Goal: Register for event/course

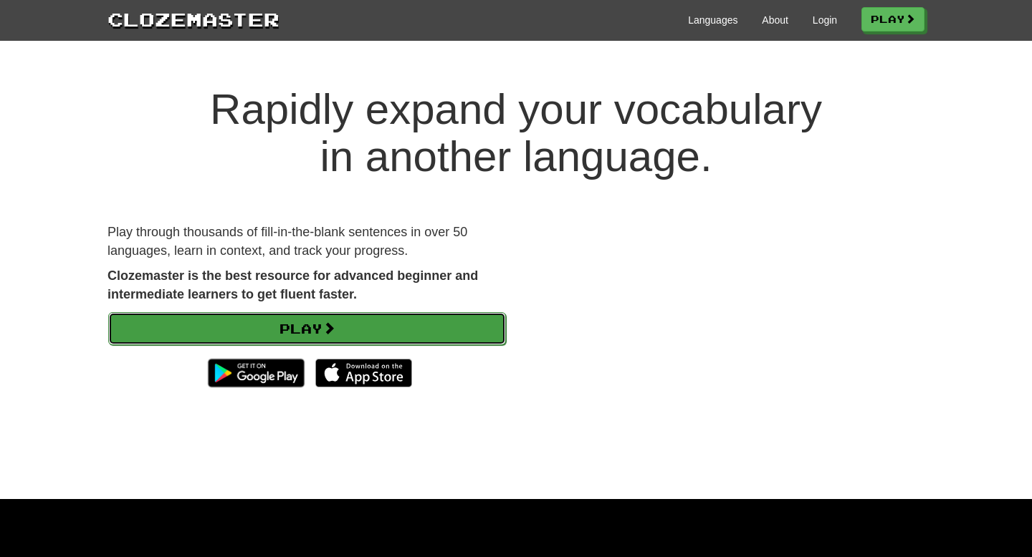
click at [325, 335] on link "Play" at bounding box center [307, 328] width 398 height 33
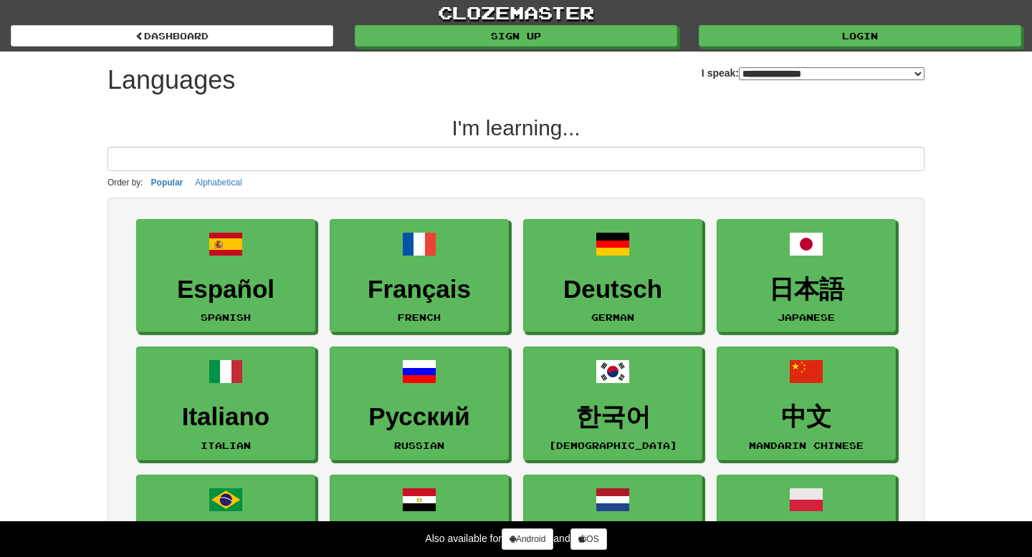
select select "*******"
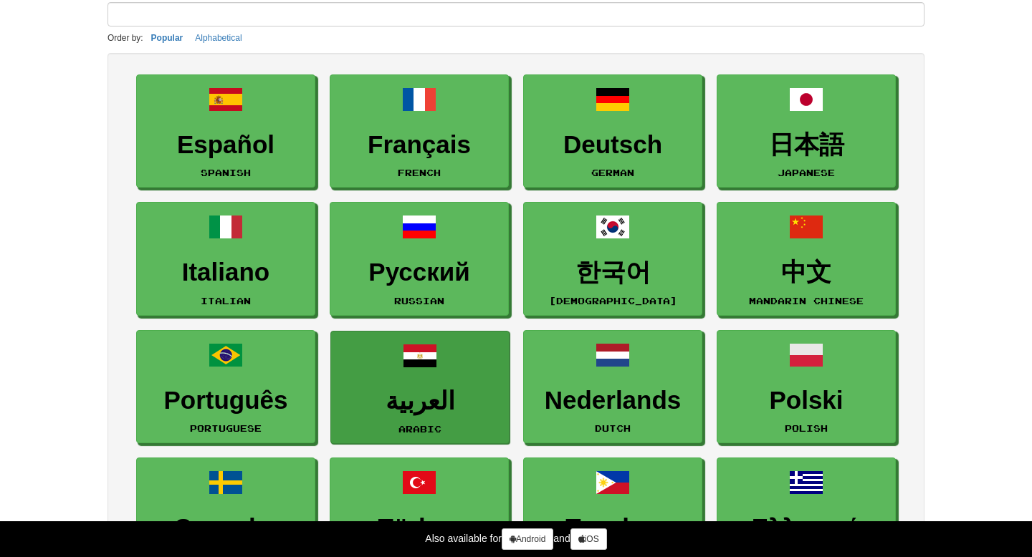
scroll to position [327, 0]
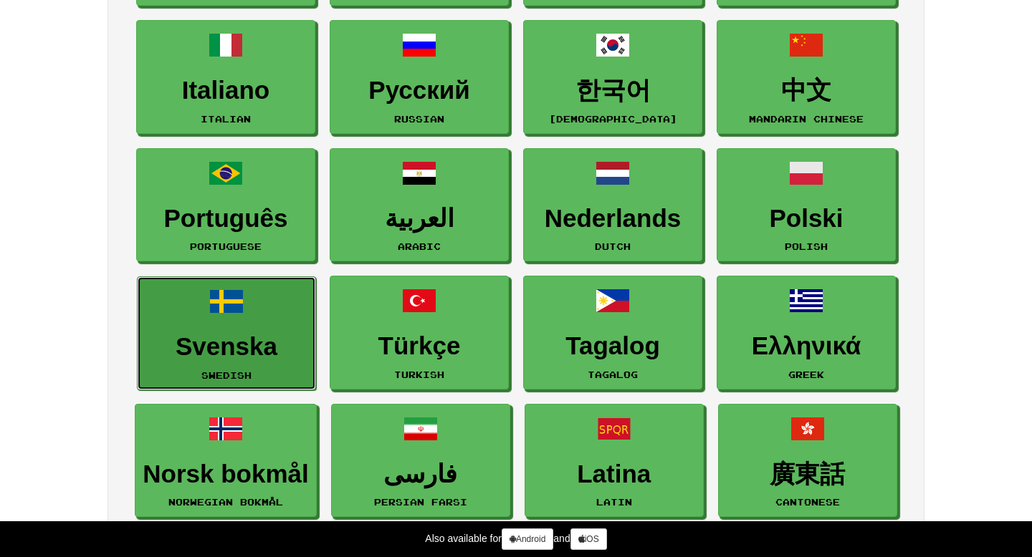
click at [272, 346] on h3 "Svenska" at bounding box center [226, 347] width 163 height 28
